Goal: Transaction & Acquisition: Purchase product/service

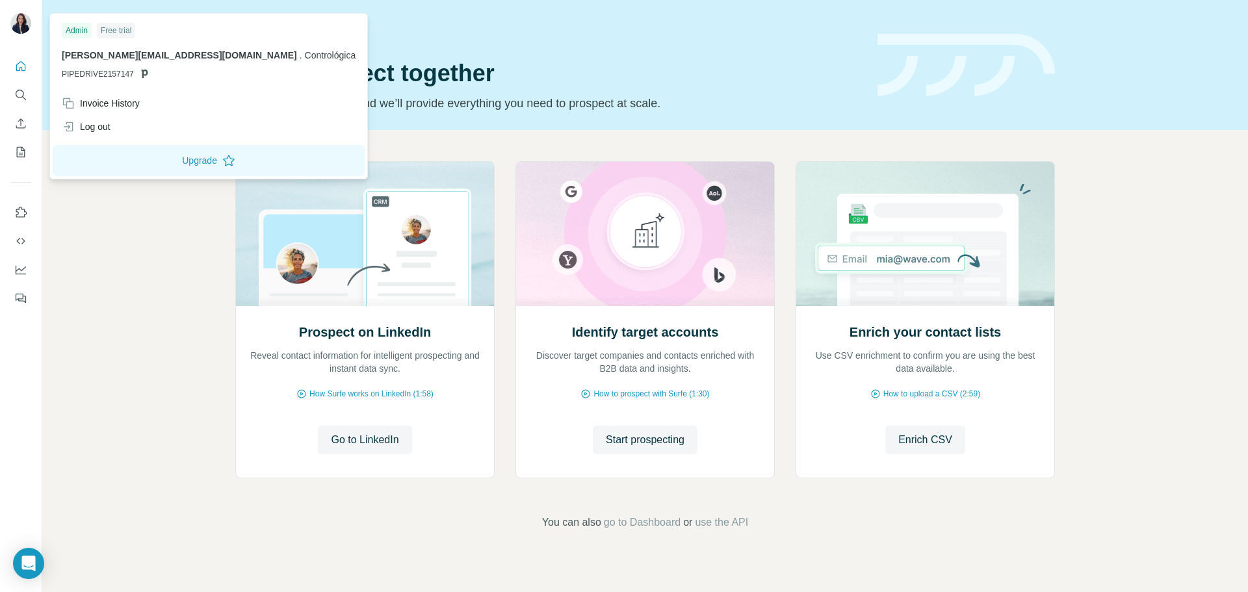
click at [22, 25] on img at bounding box center [20, 23] width 21 height 21
click at [15, 66] on icon "Quick start" at bounding box center [20, 66] width 13 height 13
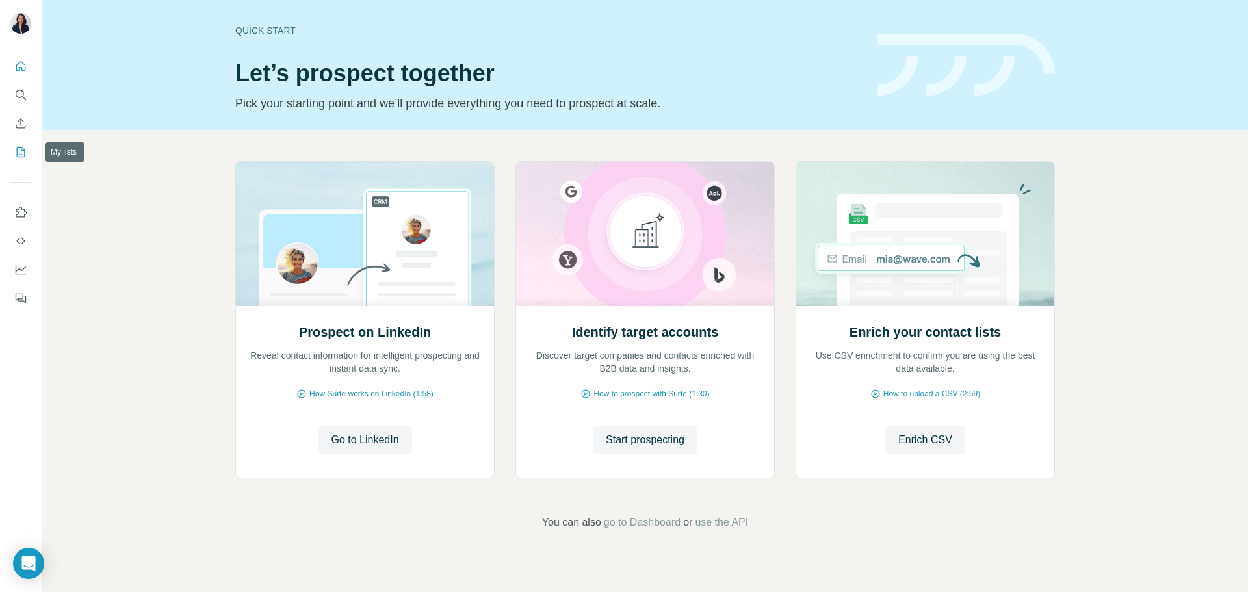
click at [20, 146] on icon "My lists" at bounding box center [20, 152] width 13 height 13
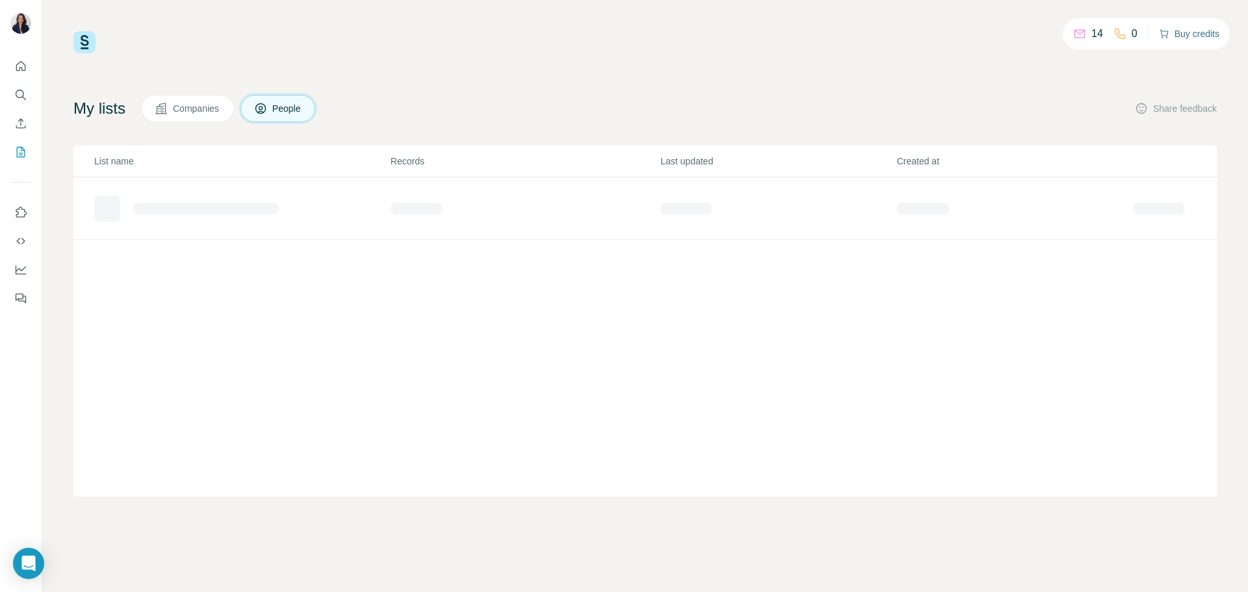
click at [1195, 33] on button "Buy credits" at bounding box center [1189, 34] width 60 height 18
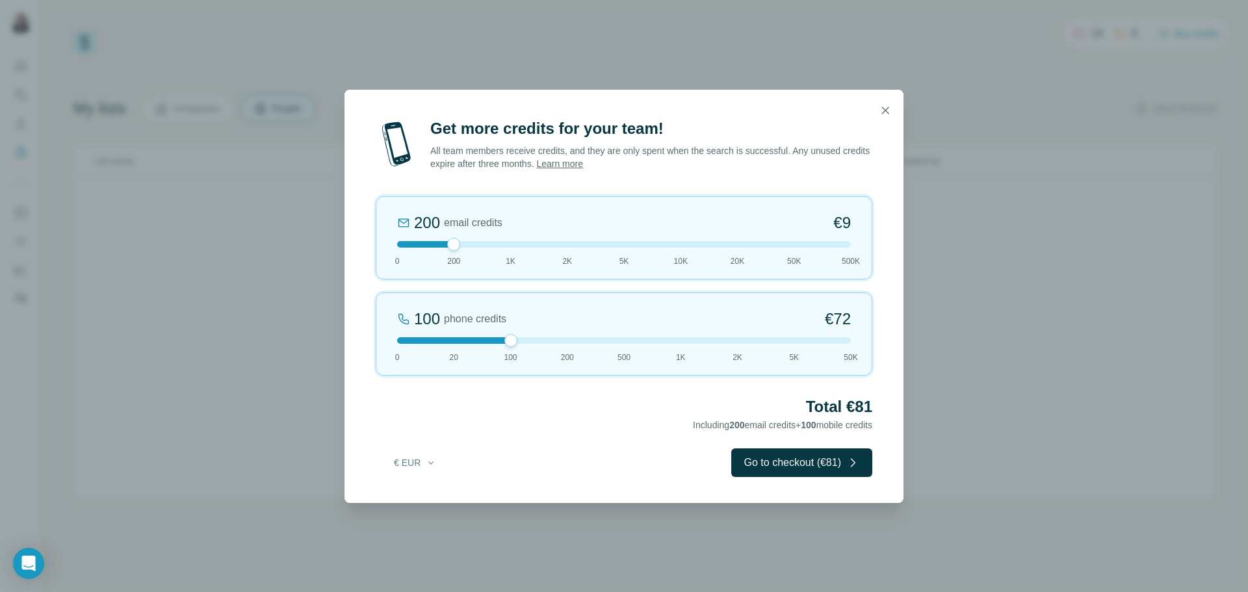
drag, startPoint x: 458, startPoint y: 343, endPoint x: 501, endPoint y: 343, distance: 42.9
click at [501, 343] on div at bounding box center [624, 340] width 454 height 7
drag, startPoint x: 510, startPoint y: 341, endPoint x: 470, endPoint y: 343, distance: 39.7
click at [470, 344] on div "20 phone credits €[PHONE_NUMBER] 1K 2K 5K 50K" at bounding box center [624, 334] width 497 height 83
drag, startPoint x: 454, startPoint y: 243, endPoint x: 525, endPoint y: 240, distance: 71.6
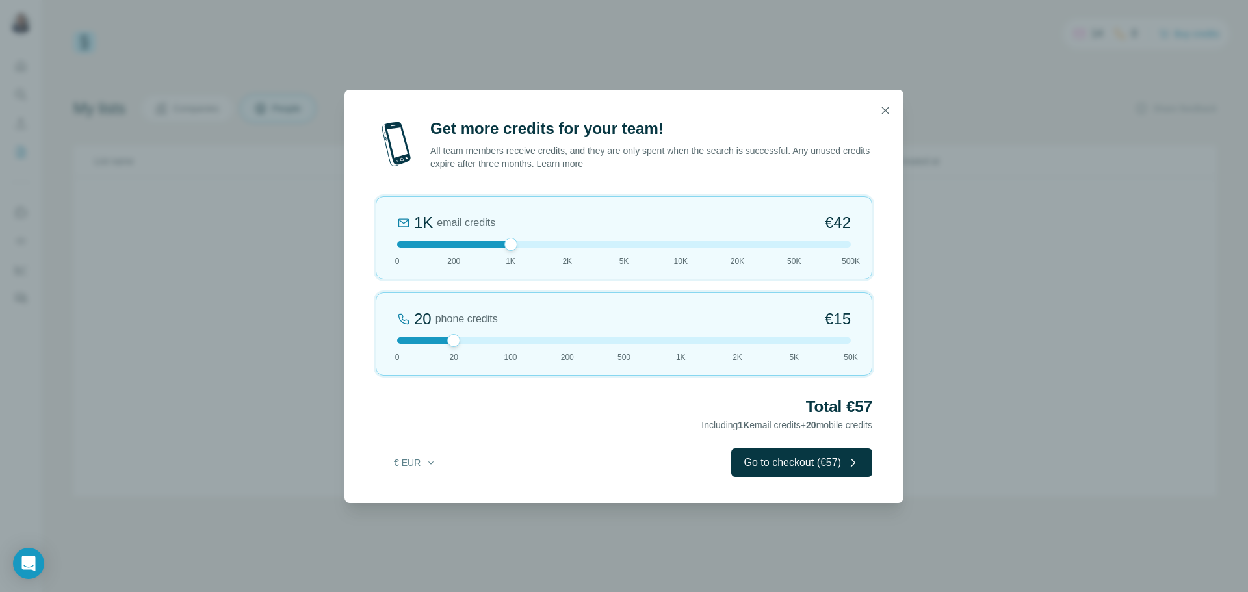
click at [525, 240] on div "1K email credits €42 0 200 1K 2K 5K 10K 20K 50K 500K" at bounding box center [624, 237] width 497 height 83
drag, startPoint x: 451, startPoint y: 336, endPoint x: 406, endPoint y: 341, distance: 45.2
click at [402, 339] on div at bounding box center [397, 340] width 13 height 13
drag, startPoint x: 511, startPoint y: 242, endPoint x: 469, endPoint y: 238, distance: 41.8
click at [469, 238] on div "200 email credits €9 0 200 1K 2K 5K 10K 20K 50K 500K" at bounding box center [624, 237] width 497 height 83
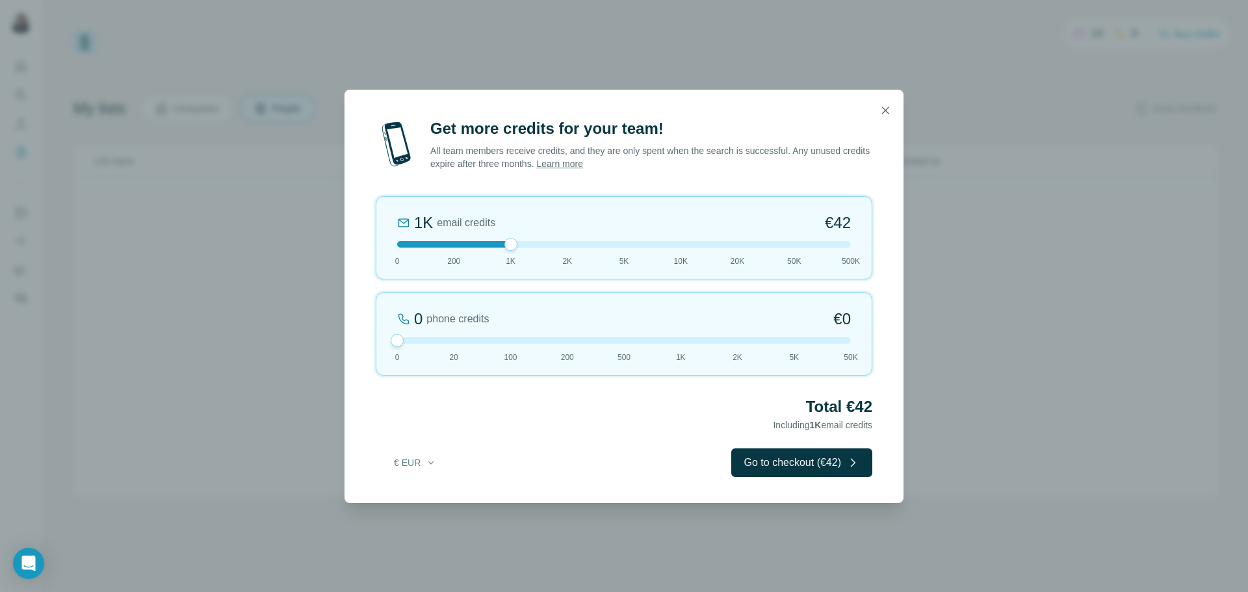
drag, startPoint x: 456, startPoint y: 244, endPoint x: 496, endPoint y: 242, distance: 40.3
click at [496, 242] on div at bounding box center [624, 244] width 454 height 7
drag, startPoint x: 402, startPoint y: 337, endPoint x: 499, endPoint y: 341, distance: 96.9
click at [499, 341] on div at bounding box center [624, 340] width 454 height 7
drag, startPoint x: 508, startPoint y: 242, endPoint x: 388, endPoint y: 244, distance: 119.6
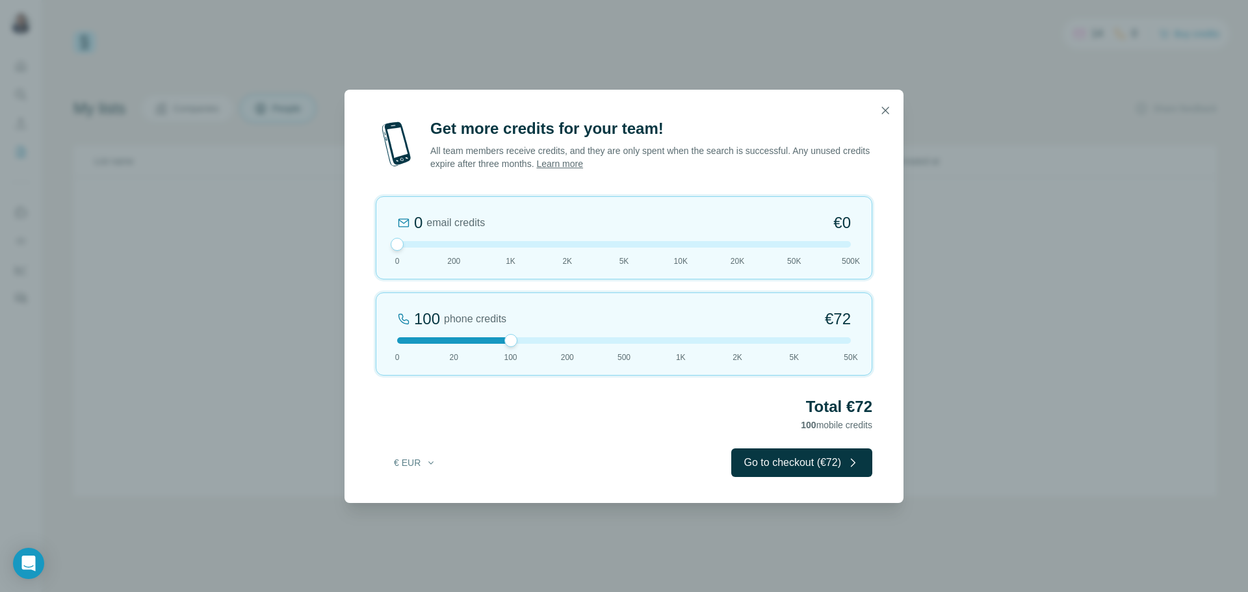
click at [386, 243] on div "0 email credits €0 0 200 1K 2K 5K 10K 20K 50K 500K" at bounding box center [624, 237] width 497 height 83
drag, startPoint x: 400, startPoint y: 242, endPoint x: 448, endPoint y: 248, distance: 47.9
click at [448, 248] on div at bounding box center [453, 244] width 13 height 13
drag, startPoint x: 505, startPoint y: 337, endPoint x: 455, endPoint y: 332, distance: 50.3
click at [455, 332] on div "20 phone credits €[PHONE_NUMBER] 1K 2K 5K 50K" at bounding box center [624, 334] width 497 height 83
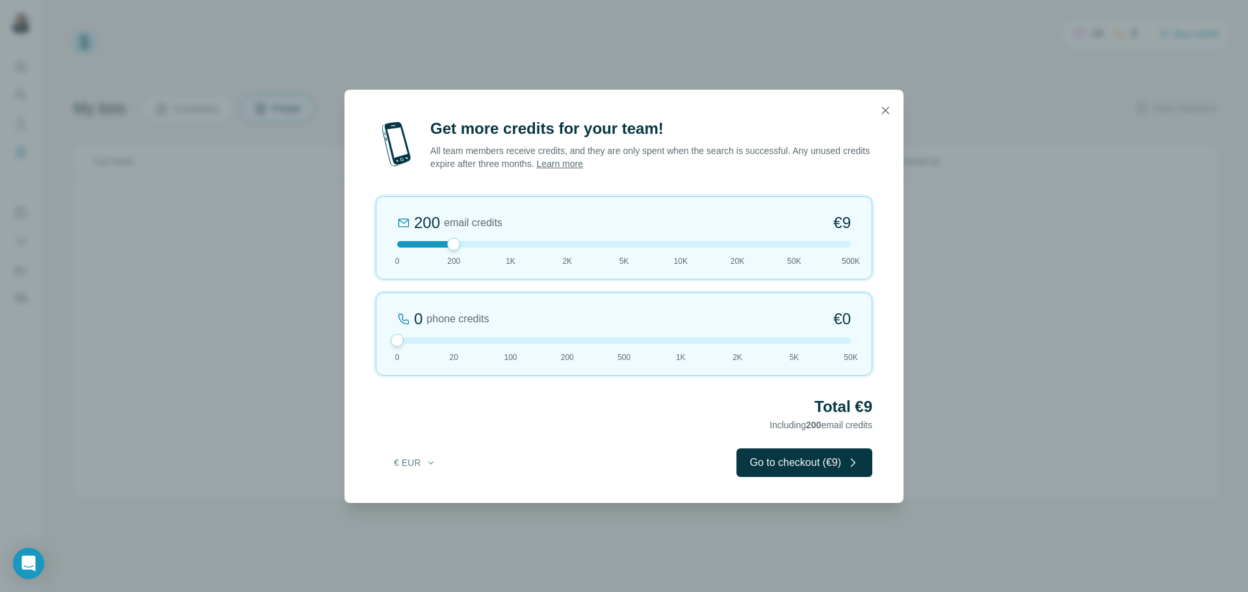
drag, startPoint x: 453, startPoint y: 341, endPoint x: 406, endPoint y: 335, distance: 47.3
click at [406, 335] on div "0 phone credits €0 [PHONE_NUMBER] 1K 2K 5K 50K" at bounding box center [624, 334] width 497 height 83
drag, startPoint x: 462, startPoint y: 245, endPoint x: 519, endPoint y: 236, distance: 58.6
click at [519, 236] on div "1K email credits €42 0 200 1K 2K 5K 10K 20K 50K 500K" at bounding box center [624, 237] width 497 height 83
drag, startPoint x: 510, startPoint y: 244, endPoint x: 553, endPoint y: 245, distance: 42.9
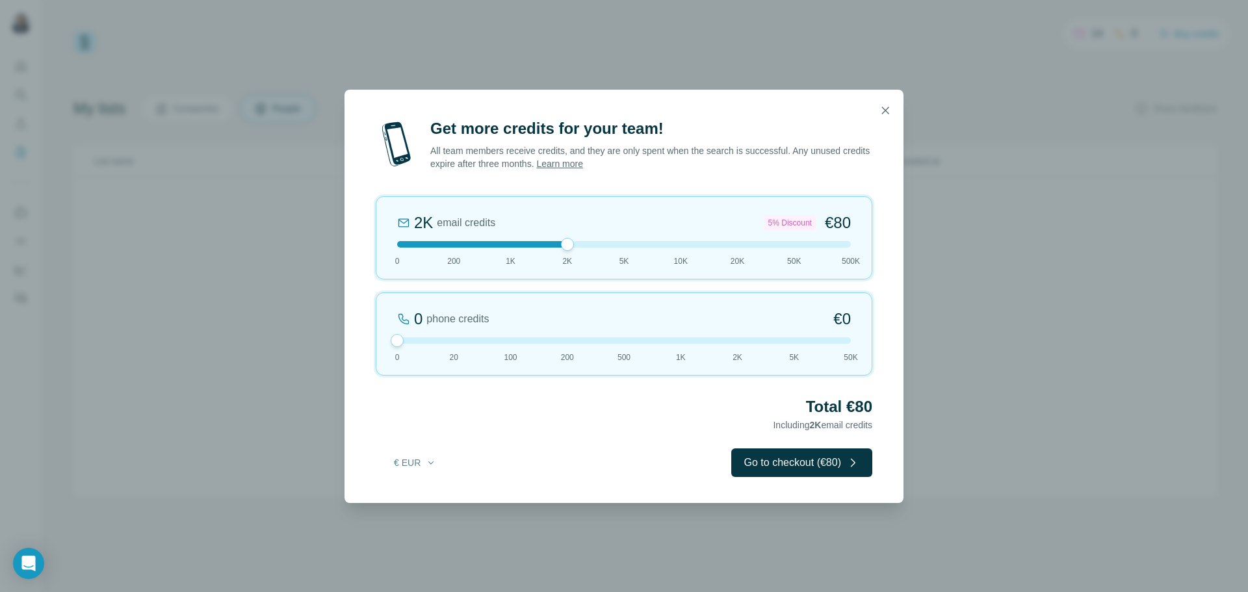
click at [555, 248] on div "2K email credits 5% Discount €80 0 200 1K 2K 5K 10K 20K 50K 500K" at bounding box center [624, 237] width 497 height 83
click at [511, 245] on div at bounding box center [624, 244] width 454 height 7
click at [802, 462] on button "Go to checkout (€42)" at bounding box center [801, 463] width 141 height 29
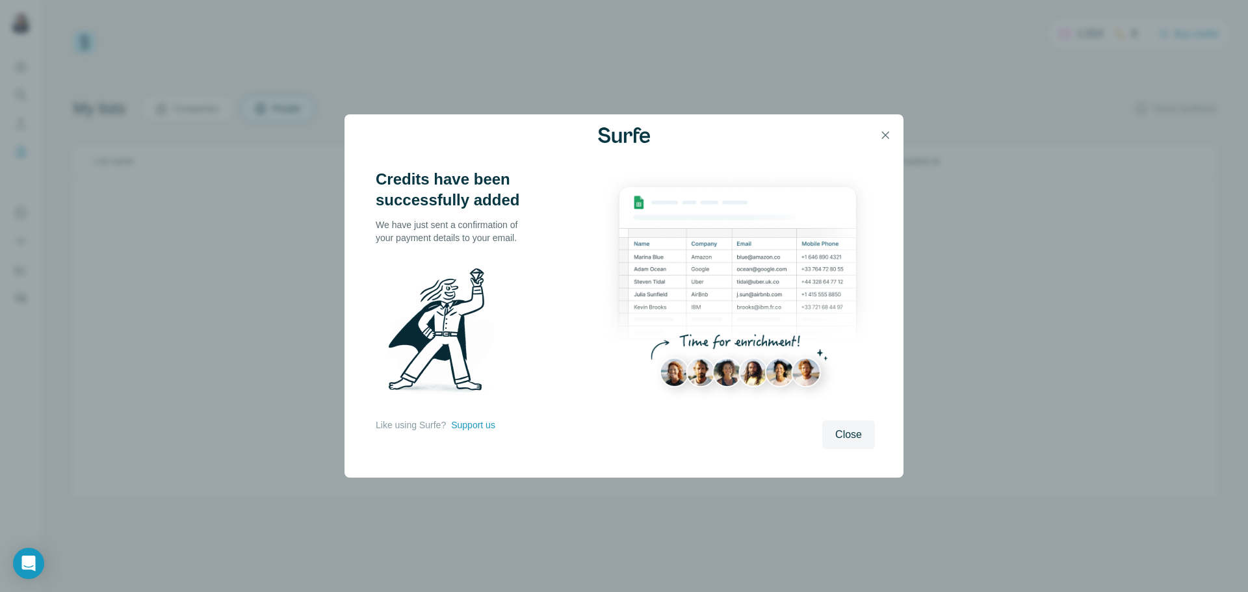
click at [851, 436] on span "Close" at bounding box center [848, 435] width 27 height 16
